Goal: Information Seeking & Learning: Check status

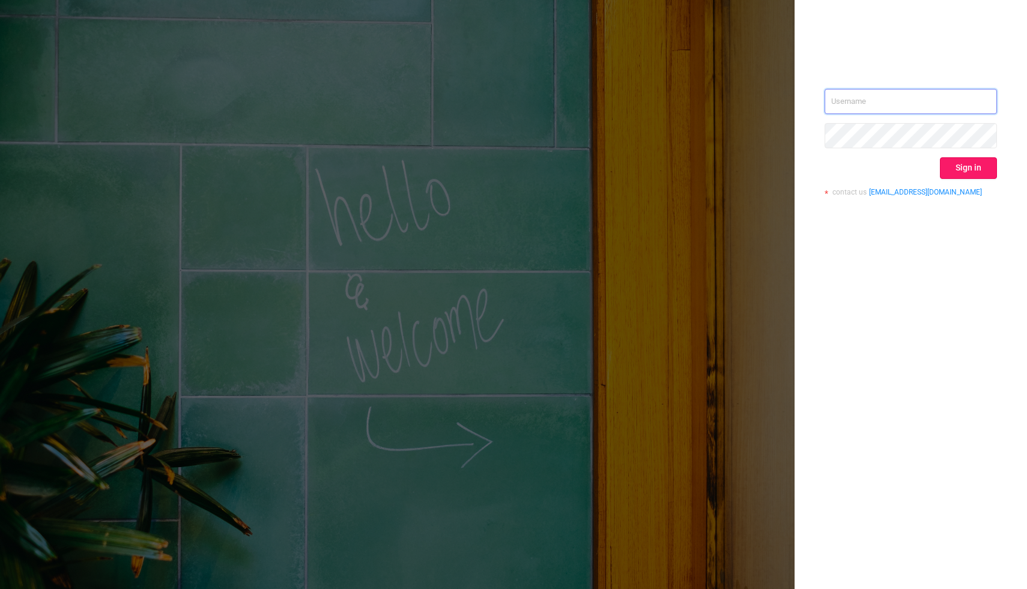
type input "[PERSON_NAME][EMAIL_ADDRESS][DOMAIN_NAME]"
click at [965, 171] on button "Sign in" at bounding box center [968, 168] width 57 height 22
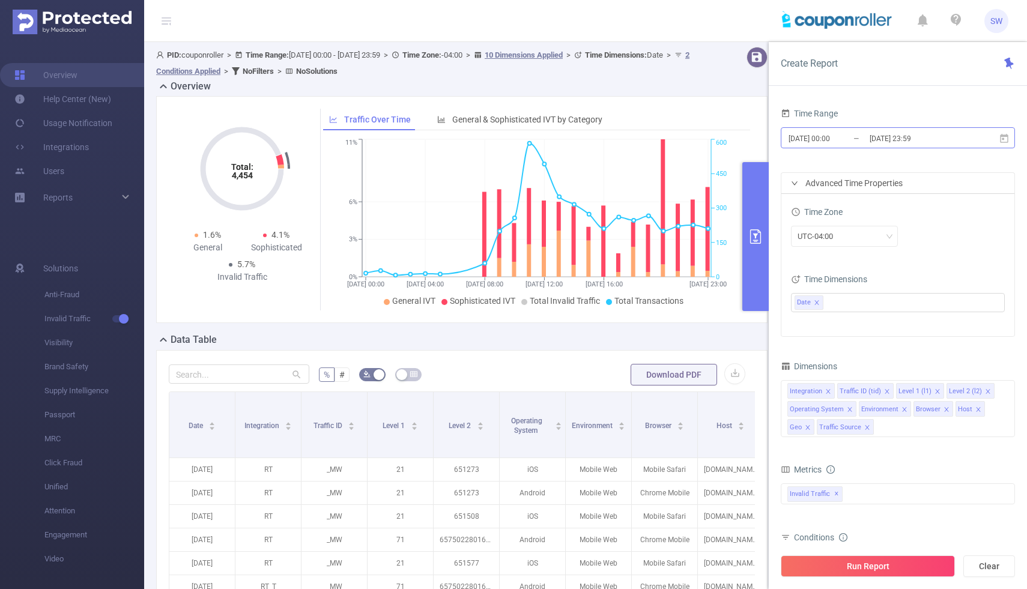
click at [839, 139] on input "[DATE] 00:00" at bounding box center [836, 138] width 97 height 16
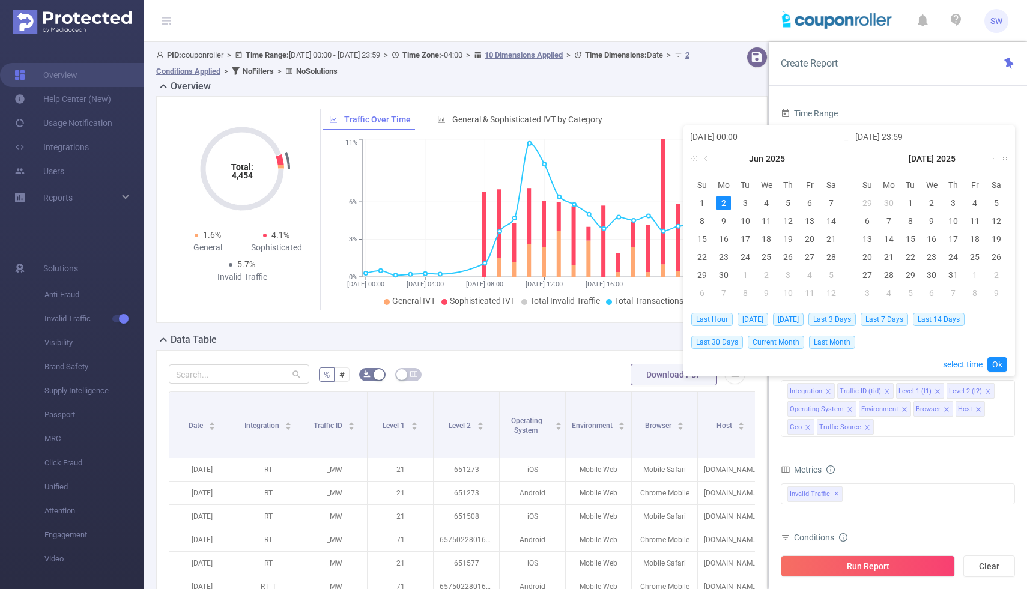
click at [995, 157] on link at bounding box center [1003, 159] width 16 height 24
click at [1002, 159] on link at bounding box center [1003, 159] width 16 height 24
click at [705, 159] on link at bounding box center [707, 159] width 11 height 24
click at [871, 157] on link at bounding box center [872, 159] width 11 height 24
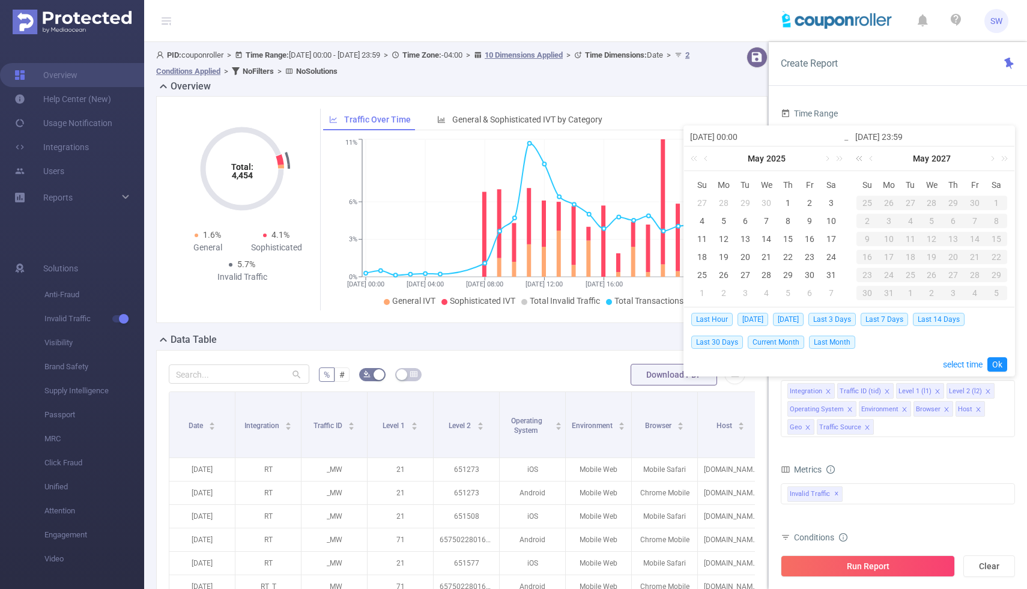
click at [855, 160] on link at bounding box center [862, 159] width 16 height 24
click at [855, 159] on link at bounding box center [862, 159] width 16 height 24
click at [706, 161] on link at bounding box center [707, 159] width 11 height 24
click at [837, 99] on div "Time Range [DATE] 00:00 _ [DATE] 23:59 Advanced Time Properties Time Zone UTC-0…" at bounding box center [898, 351] width 258 height 517
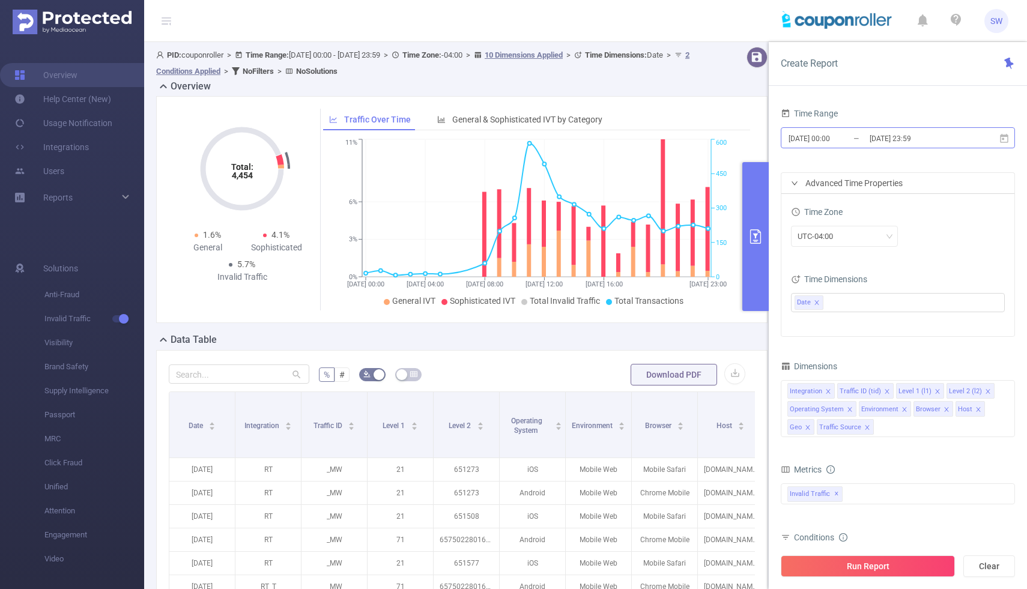
click at [814, 139] on input "[DATE] 00:00" at bounding box center [836, 138] width 97 height 16
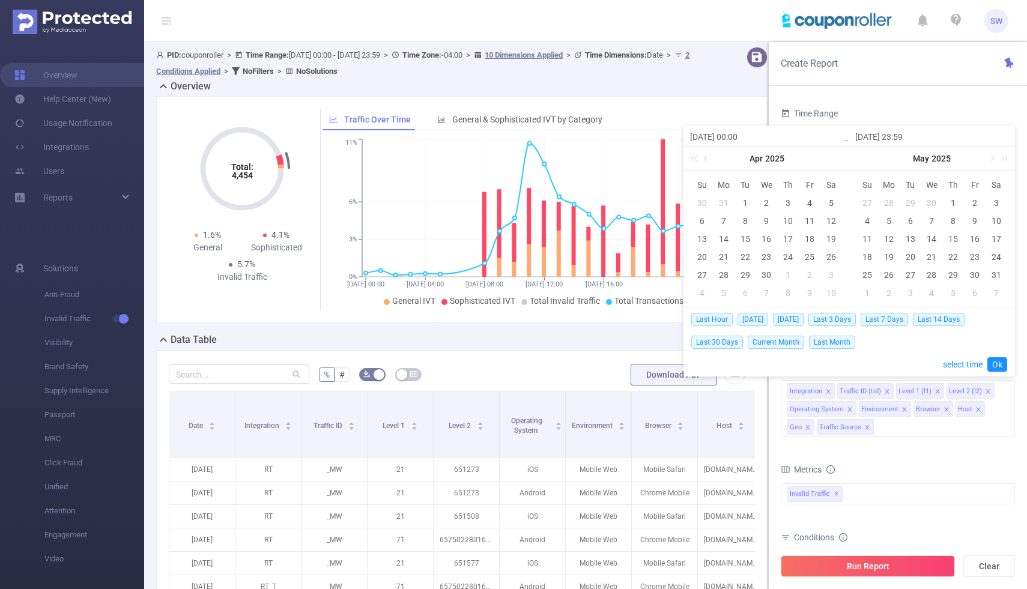
click at [720, 136] on input "[DATE] 00:00" at bounding box center [766, 137] width 153 height 14
click at [741, 224] on div "8" at bounding box center [745, 221] width 14 height 14
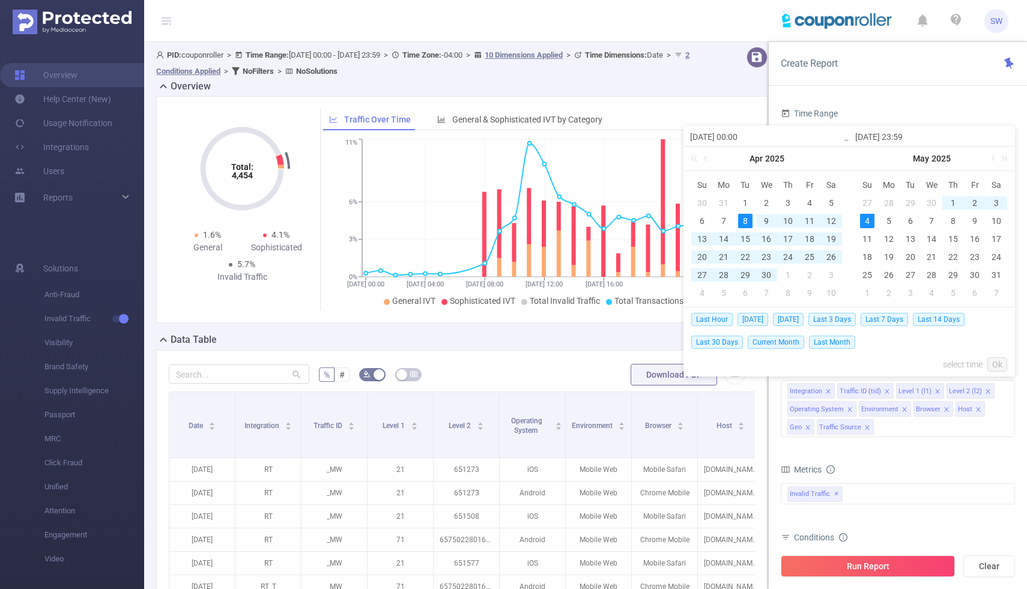
click at [864, 227] on div "4" at bounding box center [867, 221] width 14 height 14
type input "[DATE] 00:00"
type input "[DATE] 23:59"
type input "[DATE] 00:00"
type input "[DATE] 23:59"
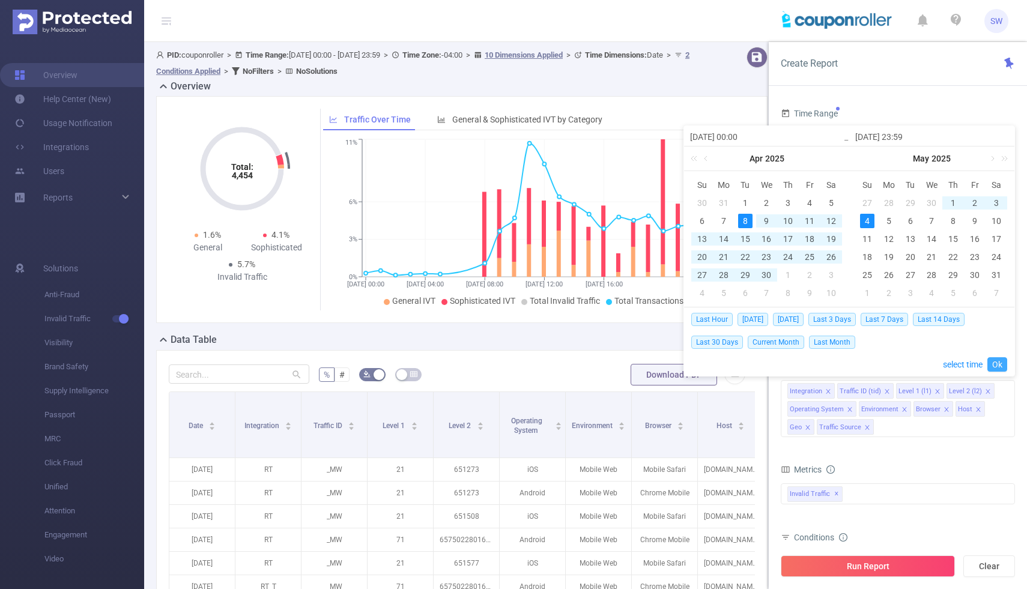
click at [998, 367] on link "Ok" at bounding box center [998, 364] width 20 height 14
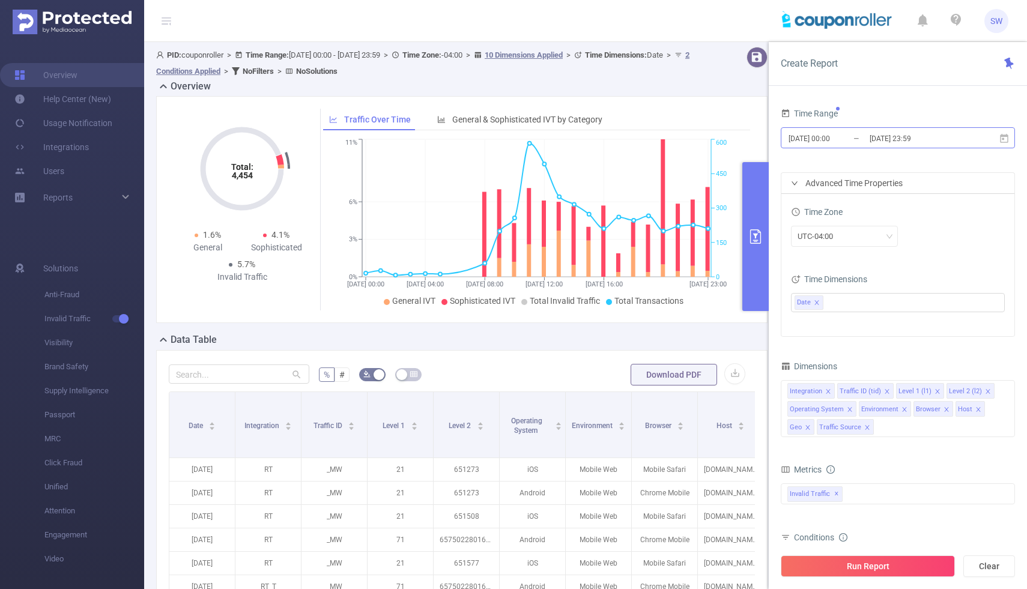
click at [815, 141] on input "[DATE] 00:00" at bounding box center [836, 138] width 97 height 16
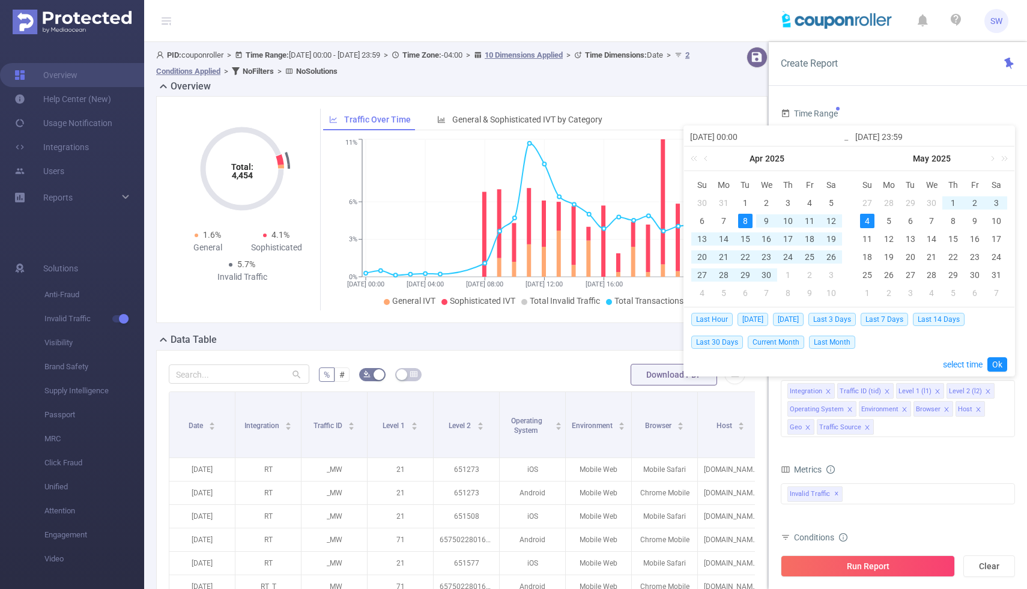
click at [720, 138] on input "[DATE] 00:00" at bounding box center [766, 137] width 153 height 14
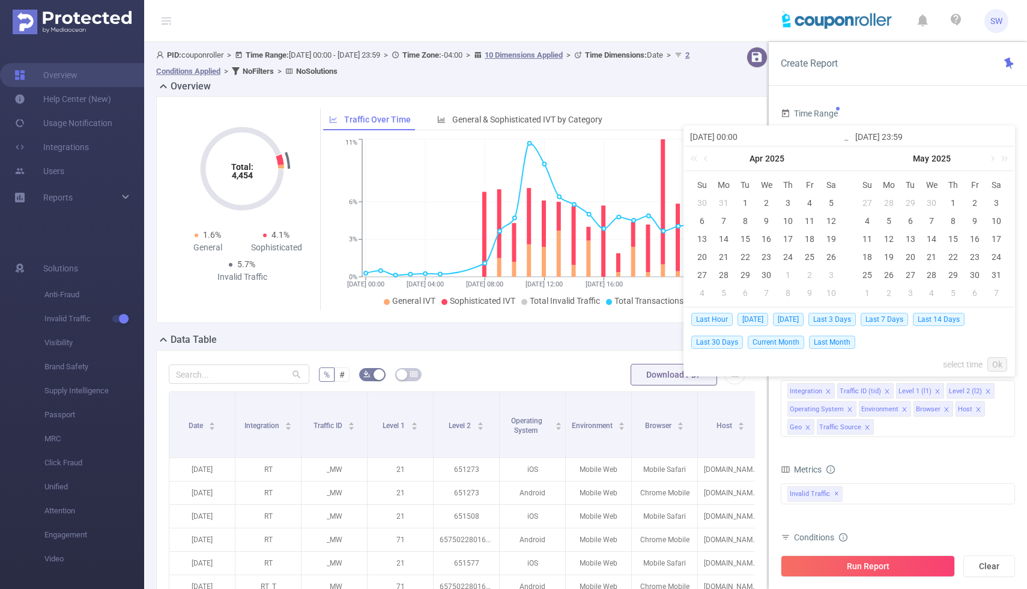
click at [731, 139] on input "[DATE] 00:00" at bounding box center [766, 137] width 153 height 14
type input "[DATE] 00:00"
click at [885, 138] on input "[DATE] 23:59" at bounding box center [931, 137] width 153 height 14
type input "2025-0-04 23:59"
type input "[DATE] 23:59"
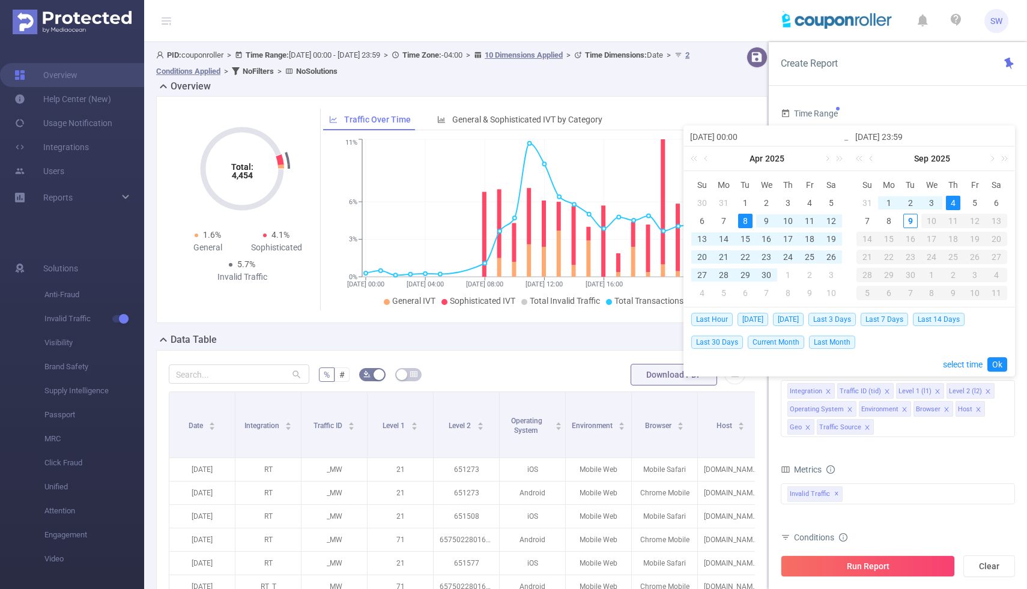
click at [899, 136] on input "[DATE] 23:59" at bounding box center [931, 137] width 153 height 14
type input "2025-09-0 23:59"
type input "[DATE] 23:59"
click at [1000, 364] on link "Ok" at bounding box center [998, 364] width 20 height 14
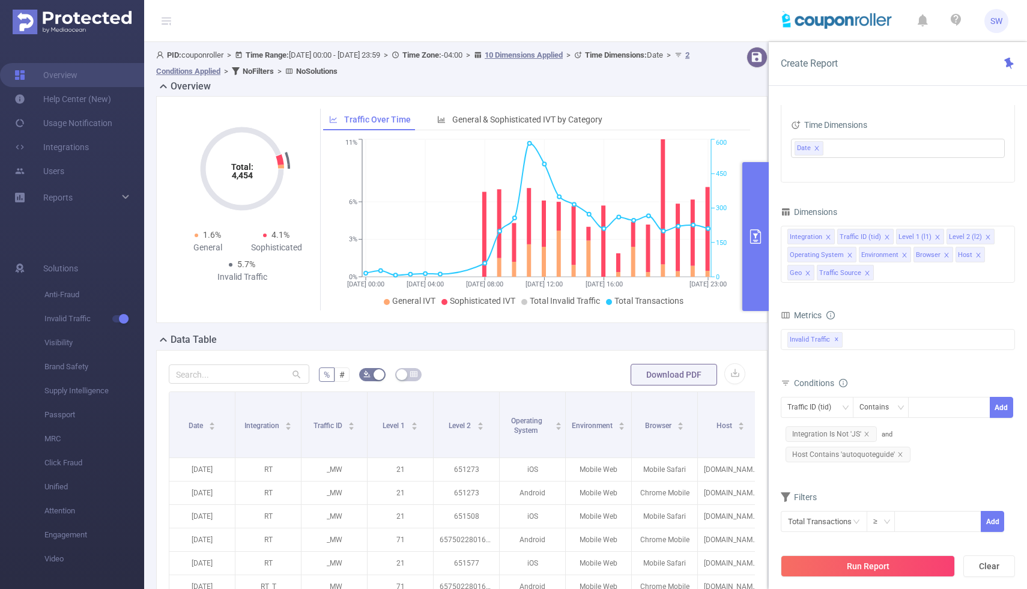
click at [827, 314] on span "Metrics" at bounding box center [808, 316] width 54 height 10
click at [866, 349] on div "Invalid Traffic ✕" at bounding box center [898, 339] width 234 height 21
click at [803, 346] on span at bounding box center [801, 345] width 10 height 10
click at [957, 446] on div "Traffic ID (tid) Contains Add Integration Is Not 'JS' and Host Contains 'autoqu…" at bounding box center [898, 431] width 234 height 68
click at [997, 408] on button "Add" at bounding box center [1001, 407] width 23 height 21
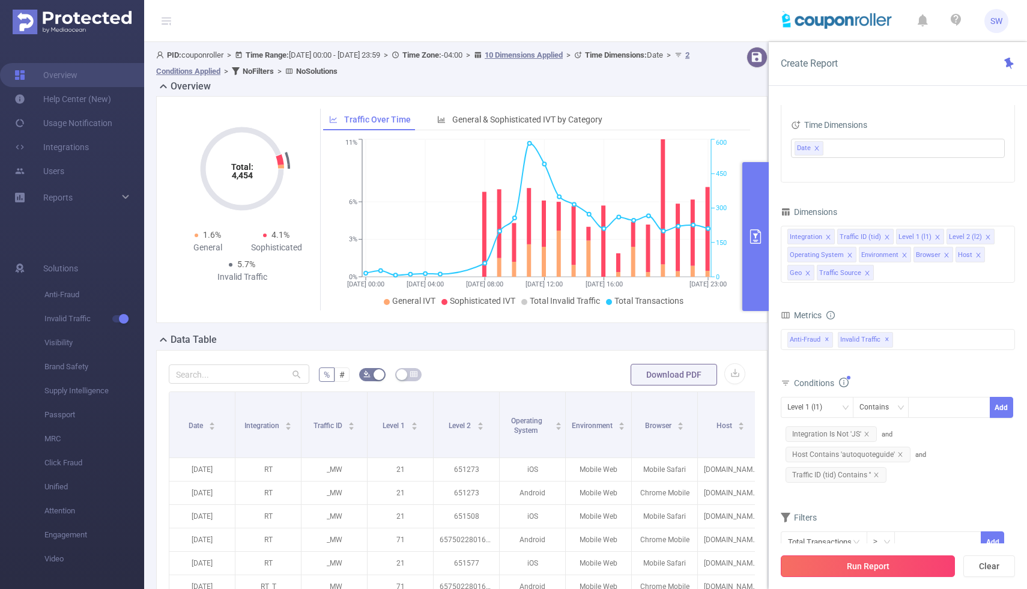
click at [854, 570] on button "Run Report" at bounding box center [868, 567] width 174 height 22
